Goal: Navigation & Orientation: Find specific page/section

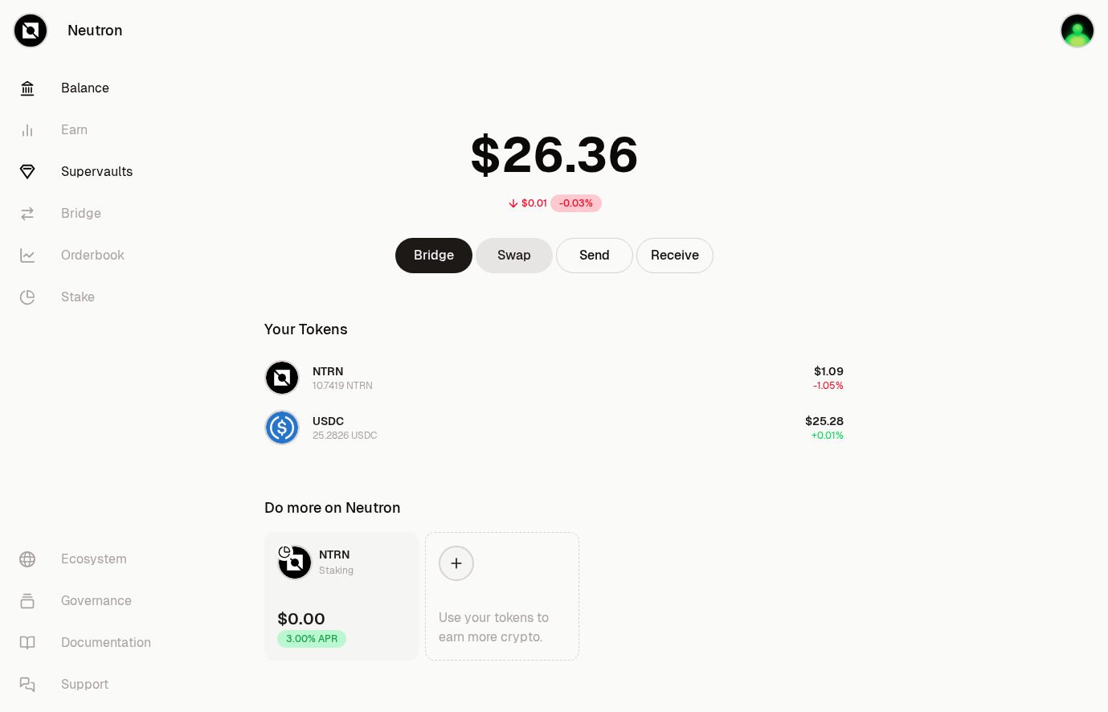
click at [109, 159] on link "Supervaults" at bounding box center [89, 172] width 167 height 42
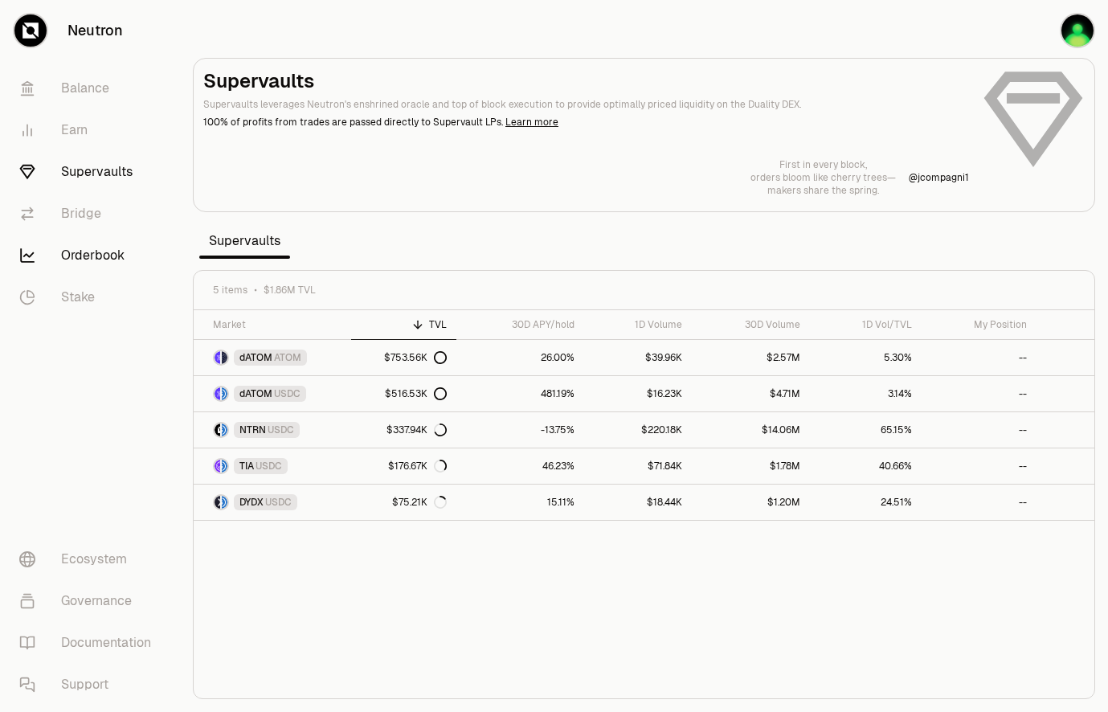
click at [92, 254] on link "Orderbook" at bounding box center [89, 256] width 167 height 42
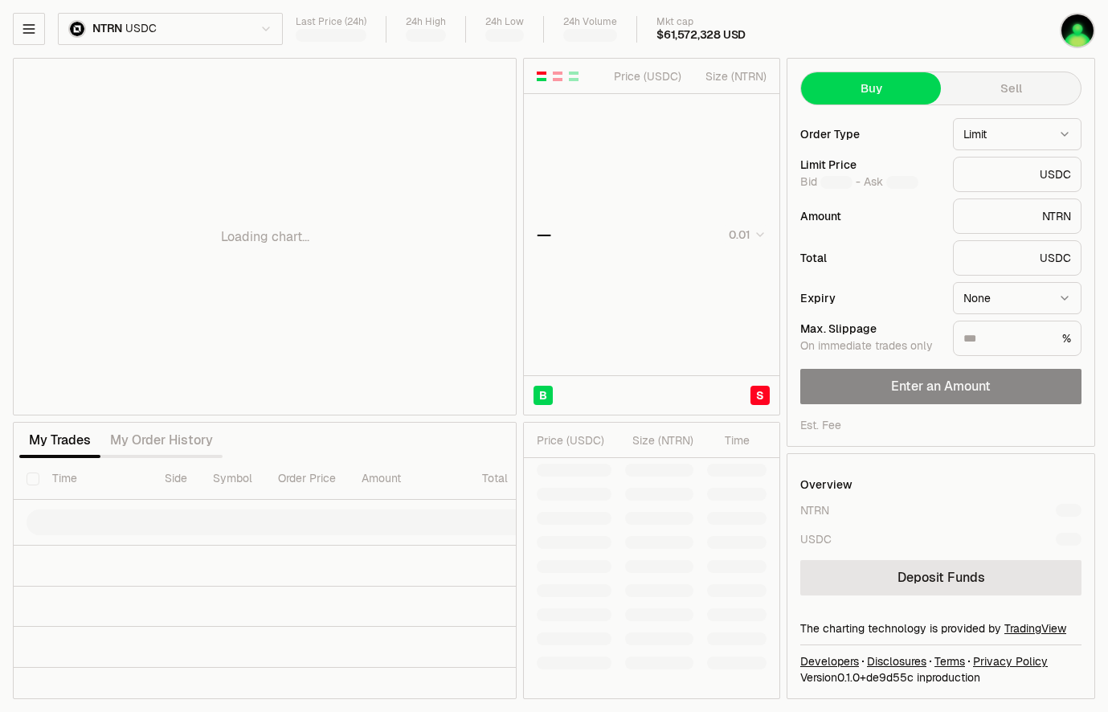
type input "********"
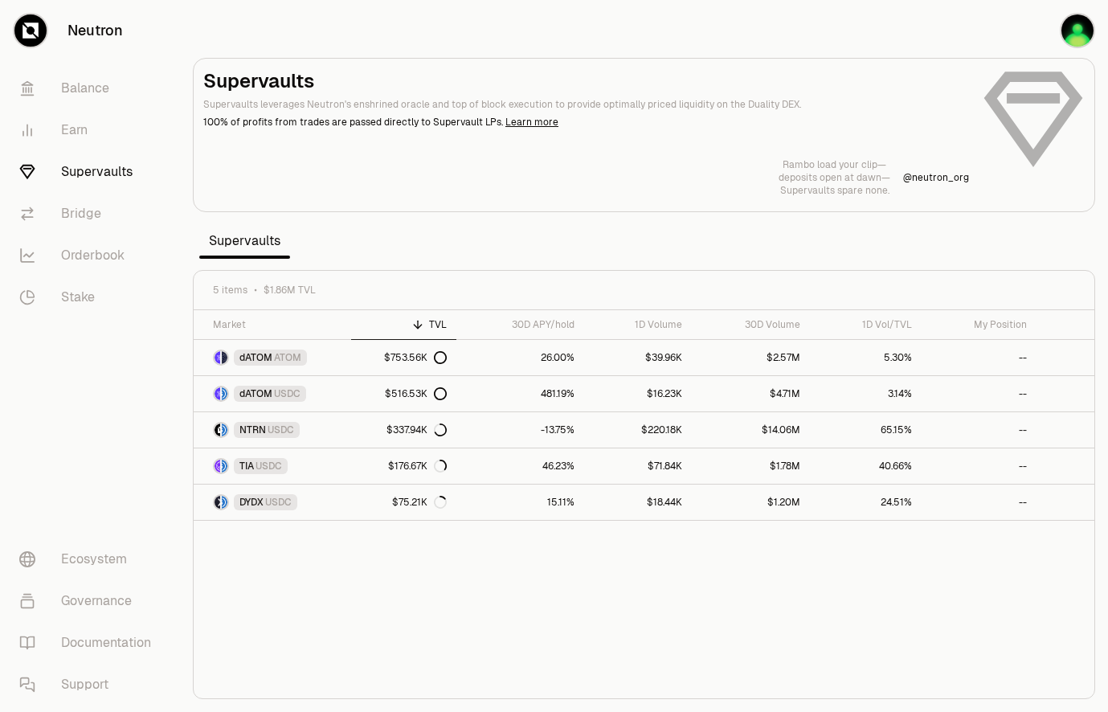
click at [529, 579] on div "Market TVL 30D APY/hold 1D Volume 30D Volume 1D Vol/TVL My Position dATOM ATOM …" at bounding box center [644, 504] width 901 height 389
drag, startPoint x: 562, startPoint y: 562, endPoint x: 500, endPoint y: 579, distance: 65.1
click at [500, 579] on div "Market TVL 30D APY/hold 1D Volume 30D Volume 1D Vol/TVL My Position dATOM ATOM …" at bounding box center [644, 504] width 901 height 389
click at [517, 570] on div "Market TVL 30D APY/hold 1D Volume 30D Volume 1D Vol/TVL My Position dATOM ATOM …" at bounding box center [644, 504] width 901 height 389
